Goal: Task Accomplishment & Management: Use online tool/utility

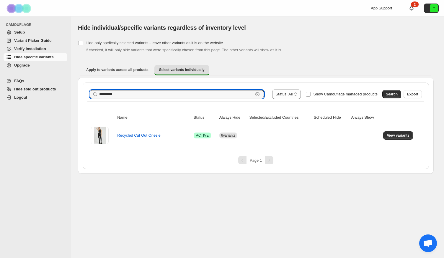
drag, startPoint x: 124, startPoint y: 94, endPoint x: 12, endPoint y: 78, distance: 112.3
click at [12, 84] on div "**********" at bounding box center [222, 129] width 444 height 258
paste input "text"
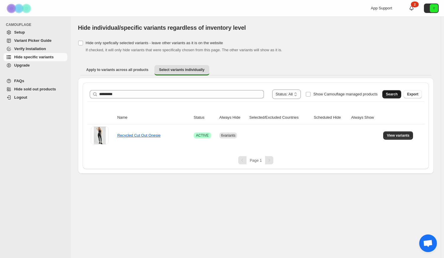
click at [386, 94] on button "Search" at bounding box center [391, 94] width 19 height 8
click at [402, 135] on span "View variants" at bounding box center [397, 135] width 23 height 5
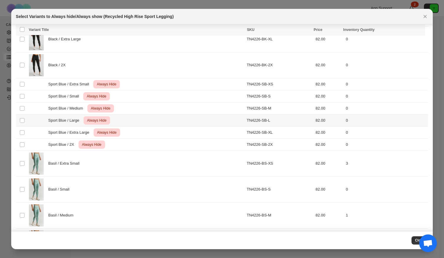
scroll to position [158, 0]
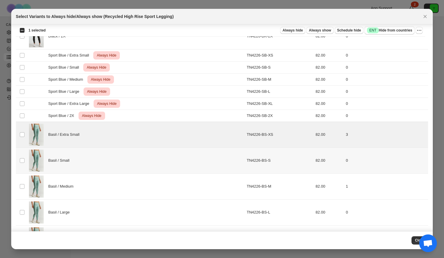
click at [25, 156] on td "Select product variant" at bounding box center [21, 161] width 11 height 26
drag, startPoint x: 24, startPoint y: 187, endPoint x: 24, endPoint y: 204, distance: 17.1
click at [24, 187] on span ":r20:" at bounding box center [21, 186] width 5 height 5
click at [25, 208] on td "Select product variant" at bounding box center [21, 213] width 11 height 26
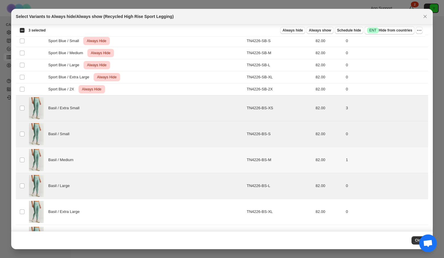
scroll to position [207, 0]
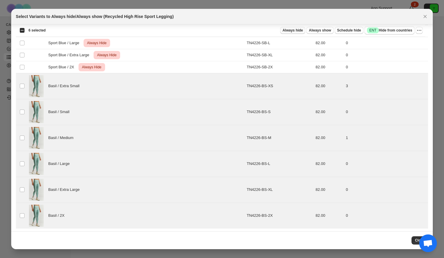
click at [294, 32] on span "Always hide" at bounding box center [292, 30] width 20 height 5
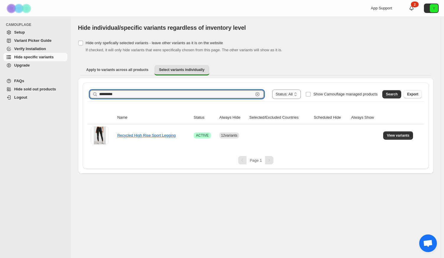
drag, startPoint x: 119, startPoint y: 94, endPoint x: 65, endPoint y: 89, distance: 53.4
click at [71, 90] on div "**********" at bounding box center [256, 96] width 370 height 158
drag, startPoint x: 102, startPoint y: 97, endPoint x: 82, endPoint y: 95, distance: 20.2
click at [81, 95] on div "**********" at bounding box center [255, 126] width 355 height 96
paste input "**********"
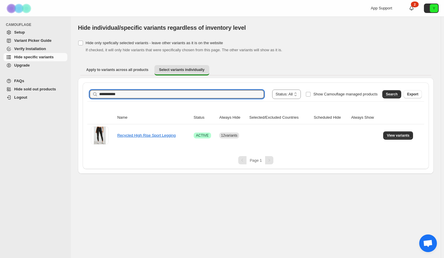
click at [391, 93] on span "Search" at bounding box center [392, 94] width 12 height 5
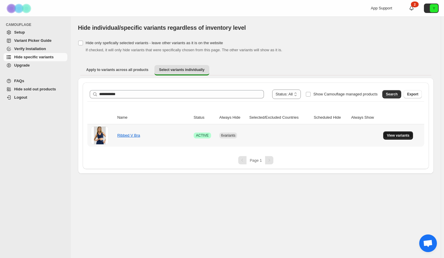
click at [400, 135] on span "View variants" at bounding box center [397, 135] width 23 height 5
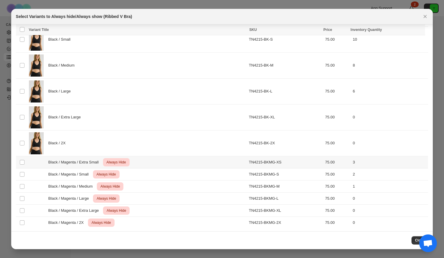
click at [19, 160] on td "Select product variant" at bounding box center [21, 162] width 11 height 12
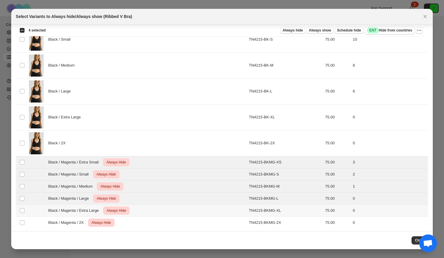
click at [20, 212] on td "Select product variant" at bounding box center [21, 211] width 11 height 12
click at [24, 225] on td "Select product variant" at bounding box center [21, 223] width 11 height 12
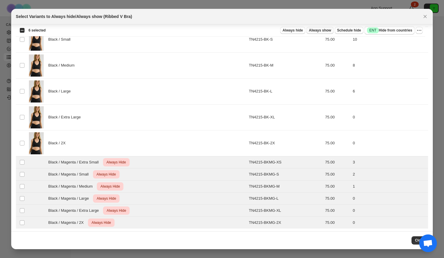
click at [320, 27] on button "Always show" at bounding box center [319, 30] width 27 height 7
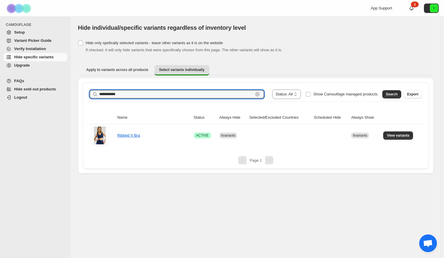
drag, startPoint x: 114, startPoint y: 93, endPoint x: 50, endPoint y: 85, distance: 64.7
click at [45, 87] on div "**********" at bounding box center [222, 129] width 444 height 258
paste input "text"
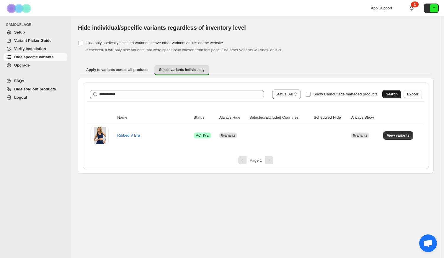
click at [388, 95] on span "Search" at bounding box center [392, 94] width 12 height 5
click at [393, 137] on span "View variants" at bounding box center [397, 135] width 23 height 5
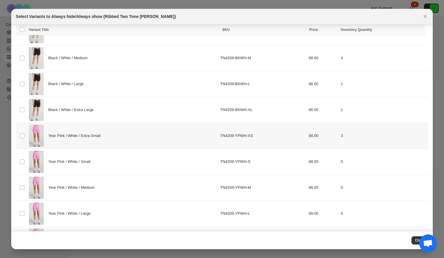
scroll to position [59, 0]
click at [25, 160] on td "Select product variant" at bounding box center [21, 161] width 11 height 26
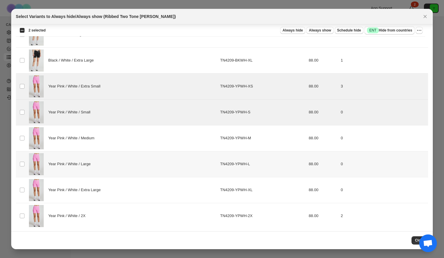
scroll to position [109, 0]
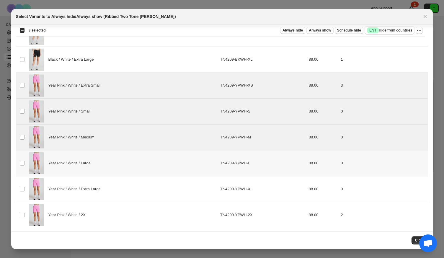
click at [22, 158] on td "Select product variant" at bounding box center [21, 163] width 11 height 26
click at [24, 185] on td "Select product variant" at bounding box center [21, 189] width 11 height 26
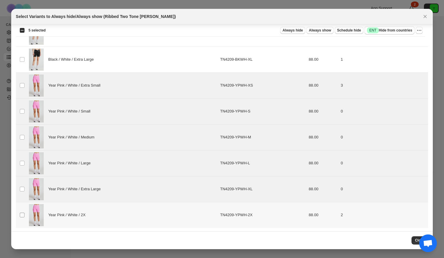
drag, startPoint x: 19, startPoint y: 217, endPoint x: 21, endPoint y: 211, distance: 5.9
click at [19, 217] on td "Select product variant" at bounding box center [21, 215] width 11 height 26
click at [301, 30] on span "Always hide" at bounding box center [292, 30] width 20 height 5
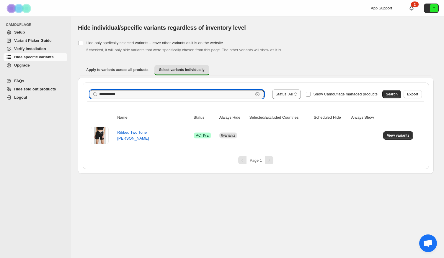
drag, startPoint x: 126, startPoint y: 97, endPoint x: 65, endPoint y: 94, distance: 61.4
click at [64, 94] on div "**********" at bounding box center [222, 129] width 444 height 258
paste input "text"
click at [389, 95] on span "Search" at bounding box center [392, 94] width 12 height 5
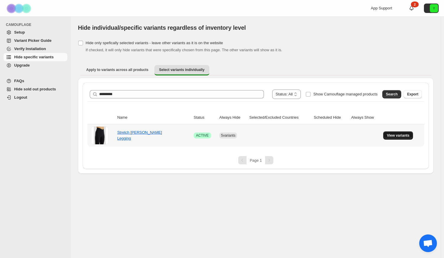
click at [402, 136] on span "View variants" at bounding box center [397, 135] width 23 height 5
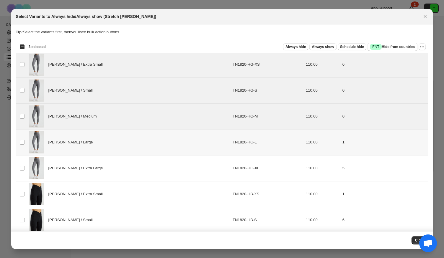
click at [24, 141] on span ":r55:" at bounding box center [21, 142] width 5 height 5
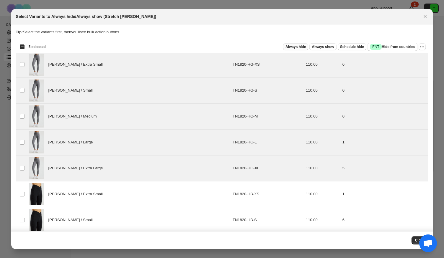
click at [301, 47] on span "Always hide" at bounding box center [295, 47] width 20 height 5
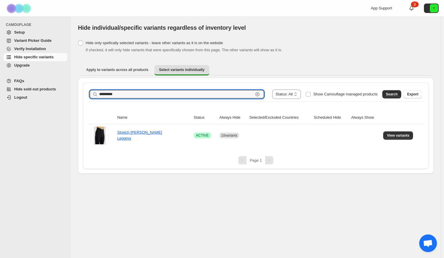
drag, startPoint x: 116, startPoint y: 93, endPoint x: 70, endPoint y: 90, distance: 46.7
click at [67, 91] on div "**********" at bounding box center [222, 129] width 444 height 258
paste input "text"
click at [395, 93] on span "Search" at bounding box center [392, 94] width 12 height 5
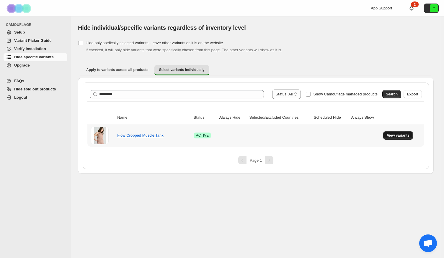
click at [391, 134] on span "View variants" at bounding box center [397, 135] width 23 height 5
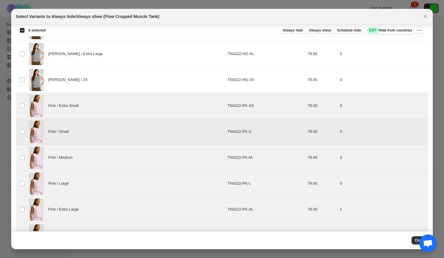
scroll to position [424, 0]
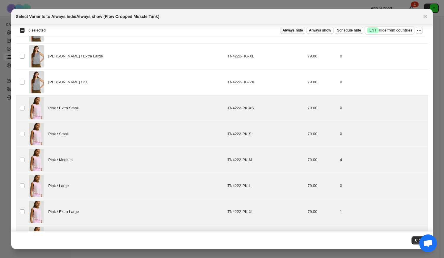
click at [297, 32] on span "Always hide" at bounding box center [292, 30] width 20 height 5
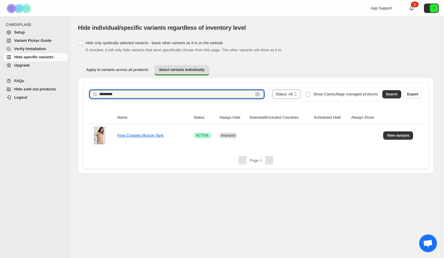
drag, startPoint x: 117, startPoint y: 95, endPoint x: 144, endPoint y: 89, distance: 27.3
click at [58, 92] on div "**********" at bounding box center [222, 129] width 444 height 258
paste input "text"
click at [384, 93] on button "Search" at bounding box center [391, 94] width 19 height 8
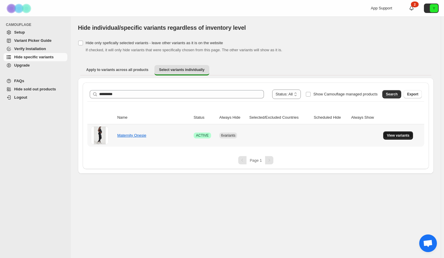
click at [396, 138] on button "View variants" at bounding box center [398, 136] width 30 height 8
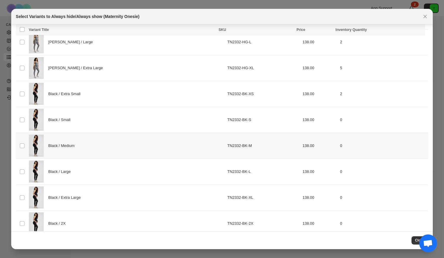
scroll to position [238, 0]
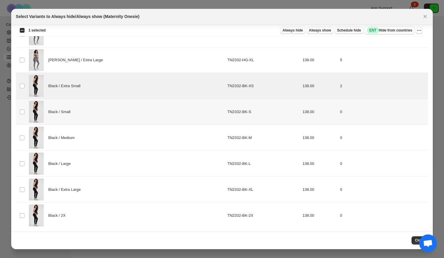
click at [23, 107] on td "Select product variant" at bounding box center [21, 112] width 11 height 26
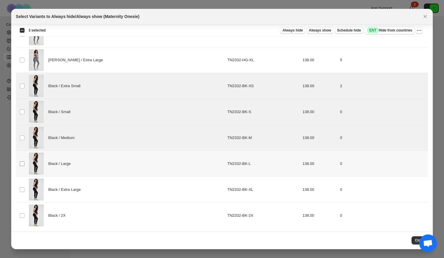
click at [23, 161] on span ":r7s:" at bounding box center [21, 163] width 5 height 5
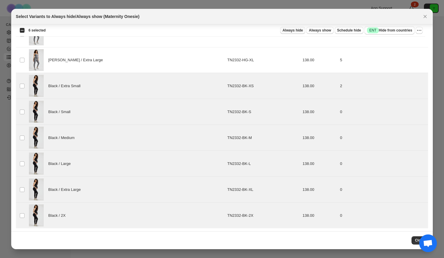
click at [298, 30] on span "Always hide" at bounding box center [292, 30] width 20 height 5
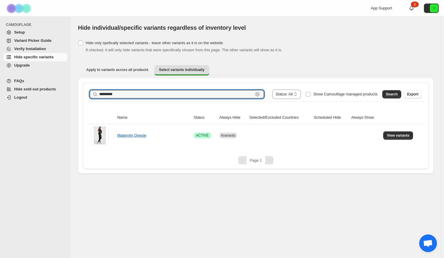
drag, startPoint x: 76, startPoint y: 95, endPoint x: 53, endPoint y: 95, distance: 23.6
click at [53, 95] on div "**********" at bounding box center [222, 129] width 444 height 258
paste input "*"
click at [386, 94] on button "Search" at bounding box center [391, 94] width 19 height 8
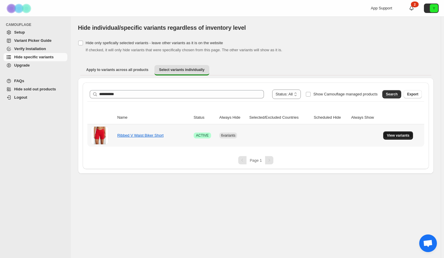
click at [387, 134] on span "View variants" at bounding box center [397, 135] width 23 height 5
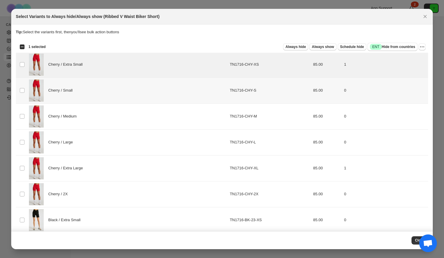
click at [24, 86] on td "Select product variant" at bounding box center [21, 91] width 11 height 26
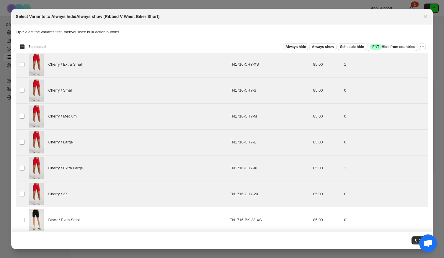
click at [295, 48] on span "Always hide" at bounding box center [295, 47] width 20 height 5
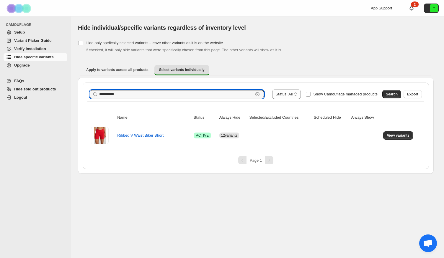
drag, startPoint x: 125, startPoint y: 91, endPoint x: 68, endPoint y: 90, distance: 57.0
click at [66, 91] on div "**********" at bounding box center [222, 129] width 444 height 258
paste input "text"
click at [389, 94] on span "Search" at bounding box center [392, 94] width 12 height 5
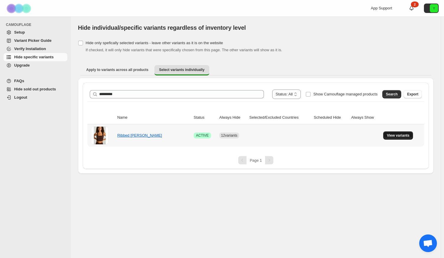
click at [402, 138] on button "View variants" at bounding box center [398, 136] width 30 height 8
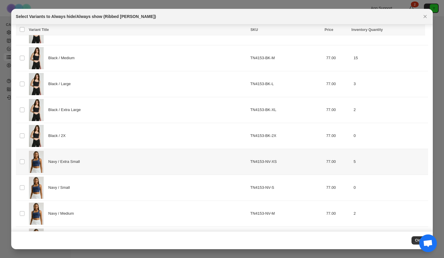
scroll to position [502, 0]
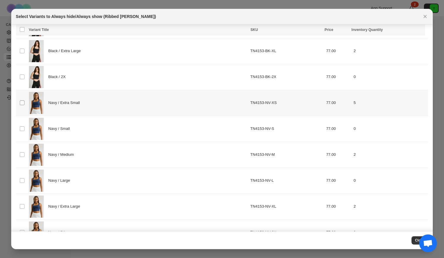
click at [24, 100] on span ":ra8:" at bounding box center [21, 102] width 5 height 5
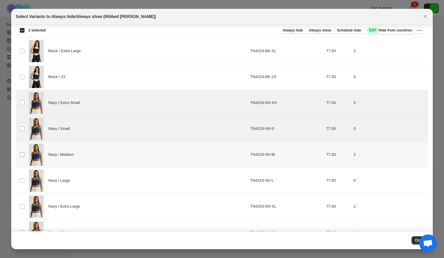
click at [24, 155] on span ":ra8:" at bounding box center [21, 154] width 5 height 5
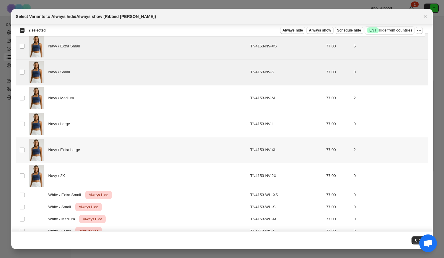
scroll to position [561, 0]
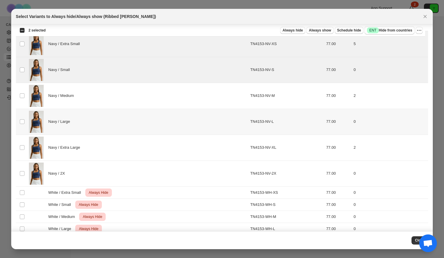
click at [23, 121] on span ":ra8:" at bounding box center [21, 121] width 5 height 5
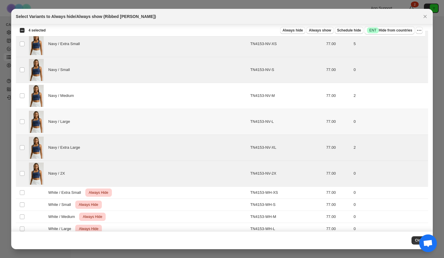
click at [24, 117] on td "Select product variant" at bounding box center [21, 122] width 11 height 26
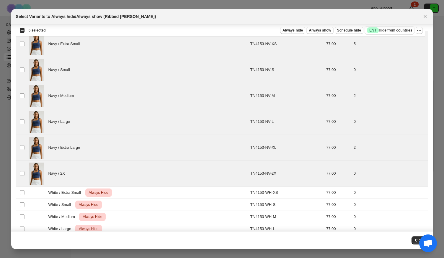
click at [299, 34] on div "Always hide Always show Schedule hide Success ENT Hide from countries" at bounding box center [232, 30] width 364 height 8
click at [299, 31] on span "Always hide" at bounding box center [292, 30] width 20 height 5
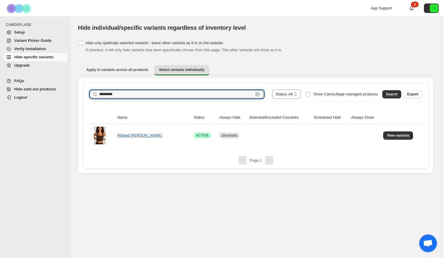
drag, startPoint x: 122, startPoint y: 94, endPoint x: 61, endPoint y: 93, distance: 61.4
click at [64, 94] on div "**********" at bounding box center [222, 129] width 444 height 258
paste input "**"
type input "**********"
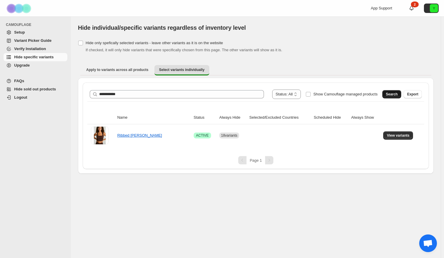
click at [388, 93] on span "Search" at bounding box center [392, 94] width 12 height 5
click at [407, 135] on span "View variants" at bounding box center [397, 135] width 23 height 5
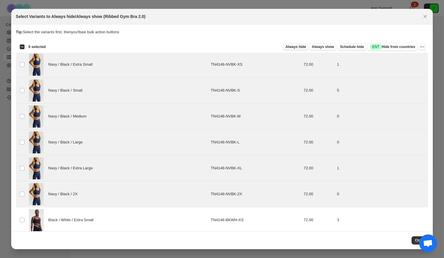
click at [300, 47] on span "Always hide" at bounding box center [295, 47] width 20 height 5
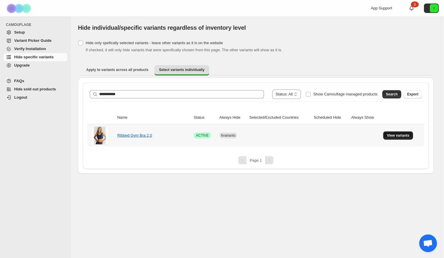
click at [407, 133] on span "View variants" at bounding box center [397, 135] width 23 height 5
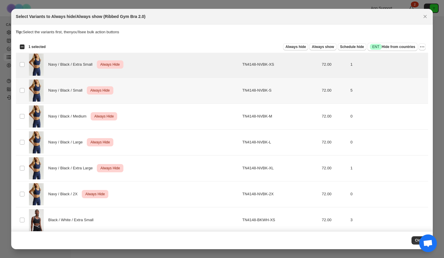
click at [21, 87] on td "Select product variant" at bounding box center [21, 91] width 11 height 26
drag, startPoint x: 24, startPoint y: 113, endPoint x: 20, endPoint y: 130, distance: 17.0
click at [23, 113] on td "Select product variant" at bounding box center [21, 117] width 11 height 26
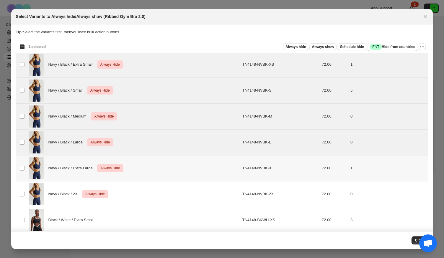
click at [25, 166] on td "Select product variant" at bounding box center [21, 168] width 11 height 26
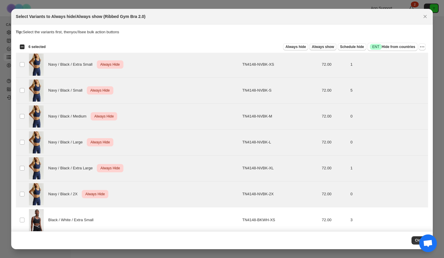
click at [313, 47] on span "Always show" at bounding box center [323, 47] width 22 height 5
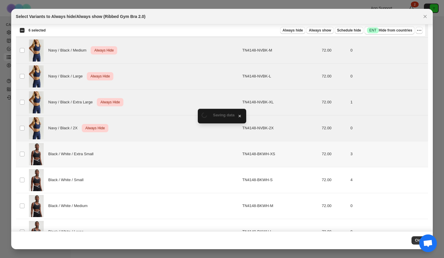
scroll to position [100, 0]
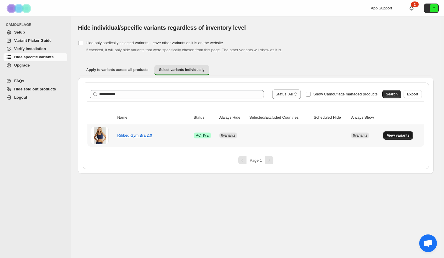
click at [401, 135] on span "View variants" at bounding box center [397, 135] width 23 height 5
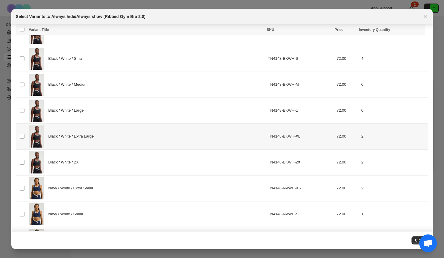
scroll to position [290, 0]
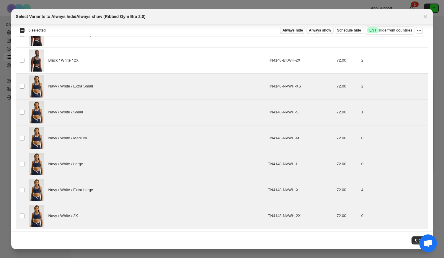
click at [295, 32] on span "Always hide" at bounding box center [292, 30] width 20 height 5
